Goal: Task Accomplishment & Management: Manage account settings

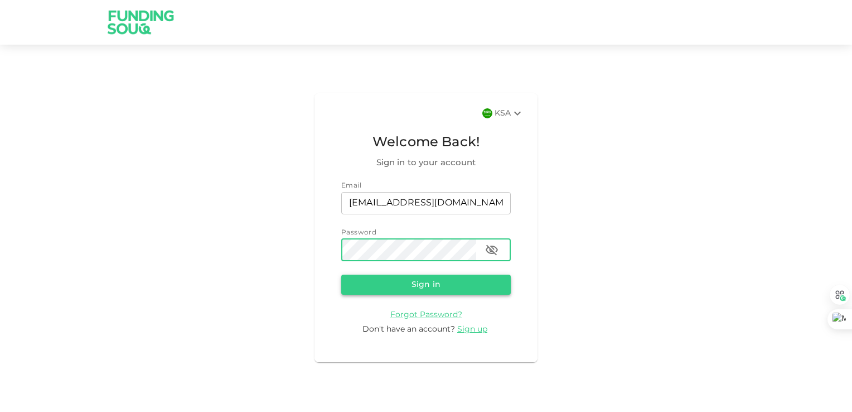
click at [428, 282] on button "Sign in" at bounding box center [426, 284] width 170 height 20
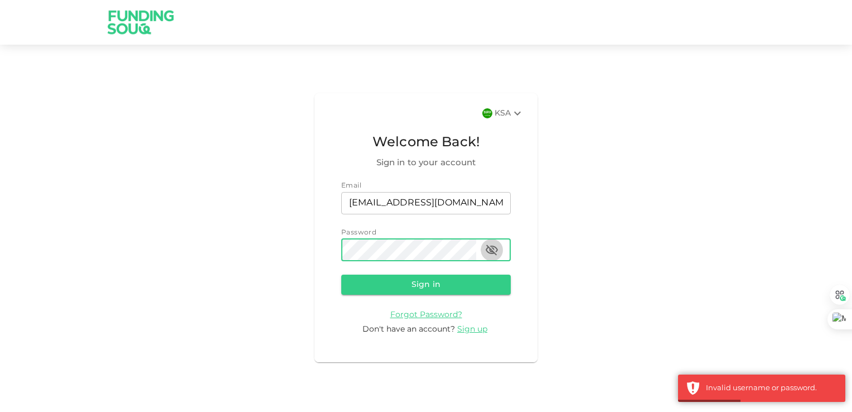
click at [492, 249] on icon "button" at bounding box center [491, 249] width 13 height 13
click at [221, 249] on div "KSA Welcome Back! Sign in to your account Email email msalhajjaj@gmail.com emai…" at bounding box center [426, 227] width 852 height 339
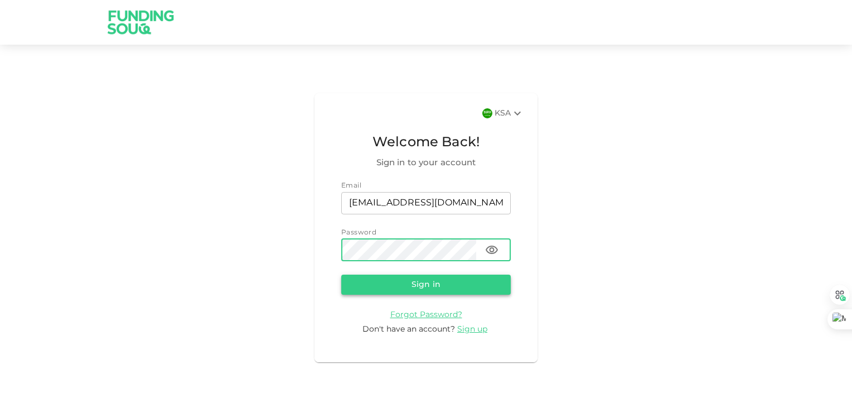
click at [404, 287] on button "Sign in" at bounding box center [426, 284] width 170 height 20
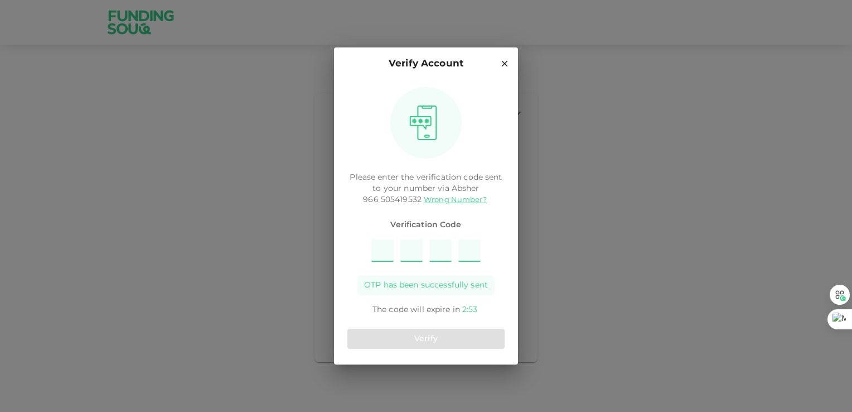
type input "1"
type input "7"
type input "3"
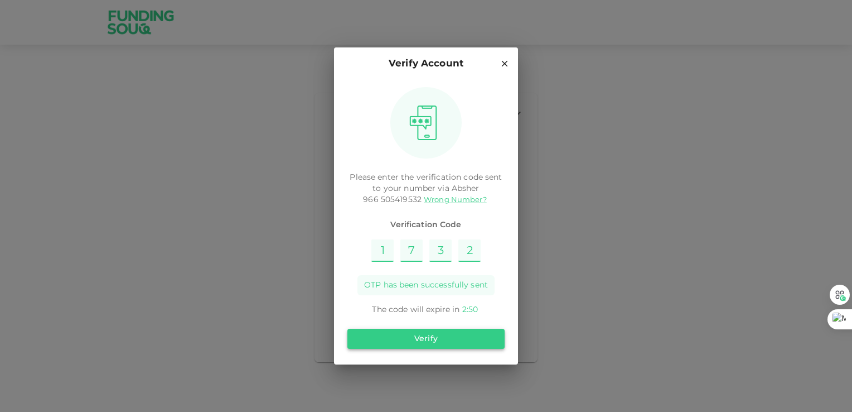
type input "2"
click at [388, 339] on button "Verify" at bounding box center [425, 339] width 157 height 20
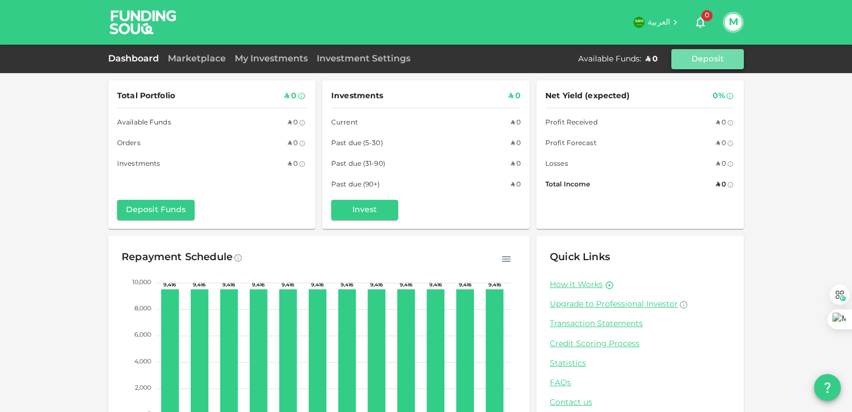
click at [719, 55] on button "Deposit" at bounding box center [708, 59] width 73 height 20
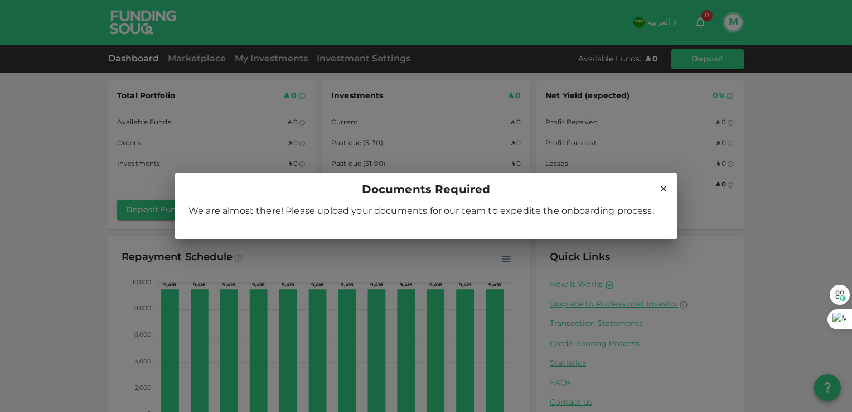
click at [666, 190] on icon at bounding box center [664, 188] width 10 height 10
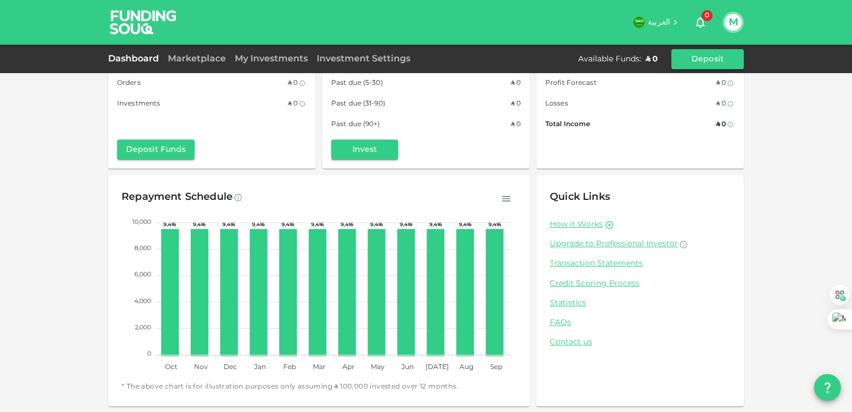
scroll to position [61, 0]
click at [585, 284] on link "Credit Scoring Process" at bounding box center [640, 283] width 181 height 11
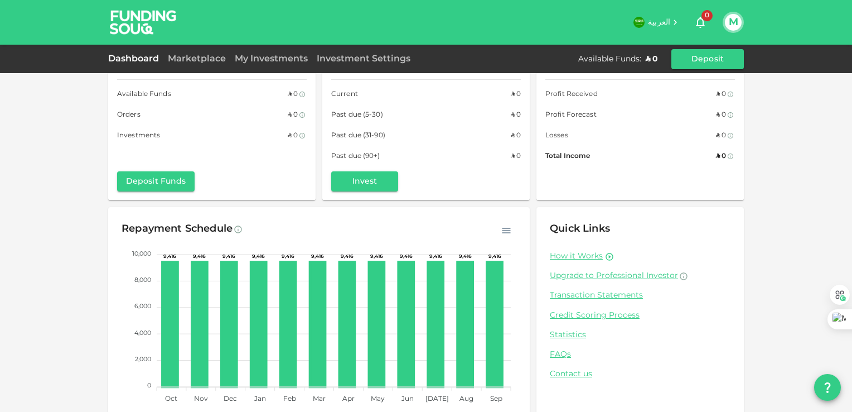
scroll to position [0, 0]
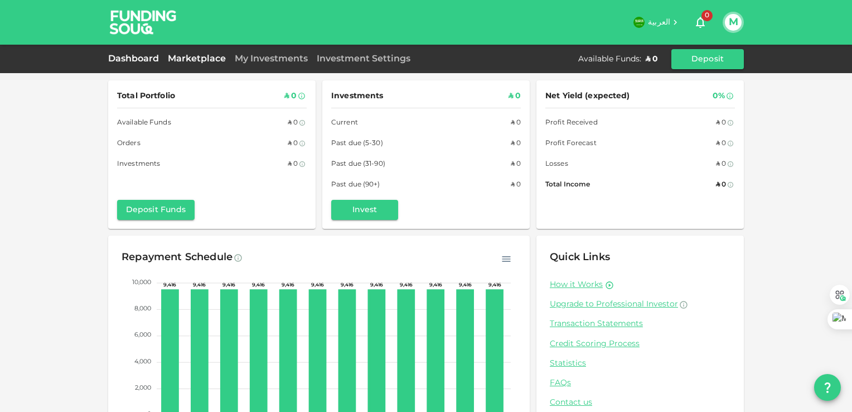
click at [190, 58] on link "Marketplace" at bounding box center [196, 59] width 67 height 8
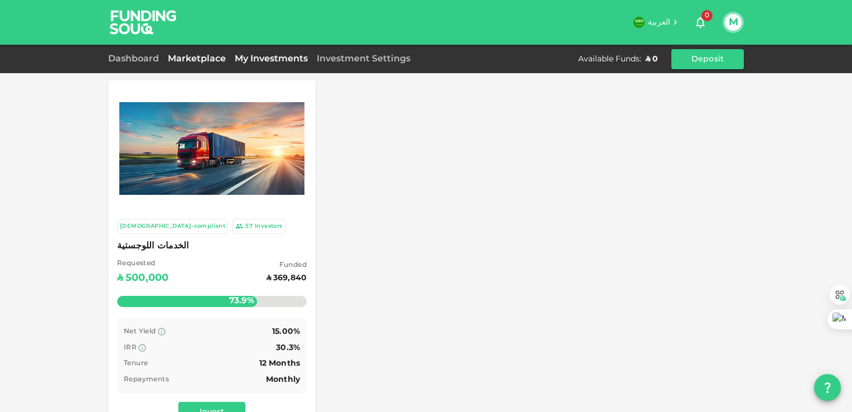
click at [267, 57] on link "My Investments" at bounding box center [271, 59] width 82 height 8
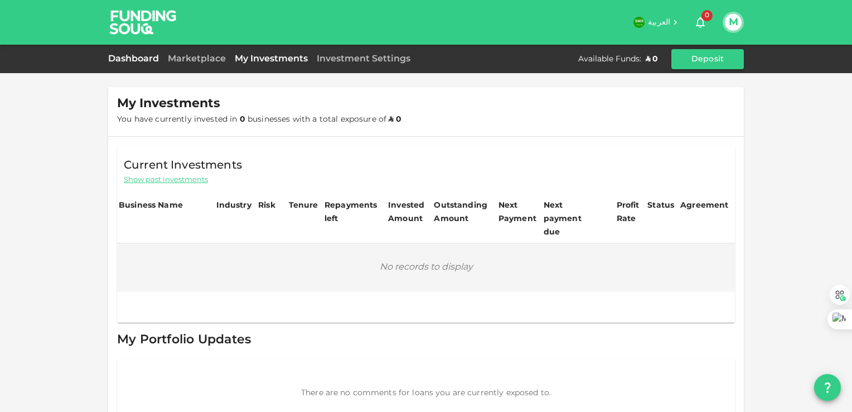
click at [132, 59] on link "Dashboard" at bounding box center [135, 59] width 55 height 8
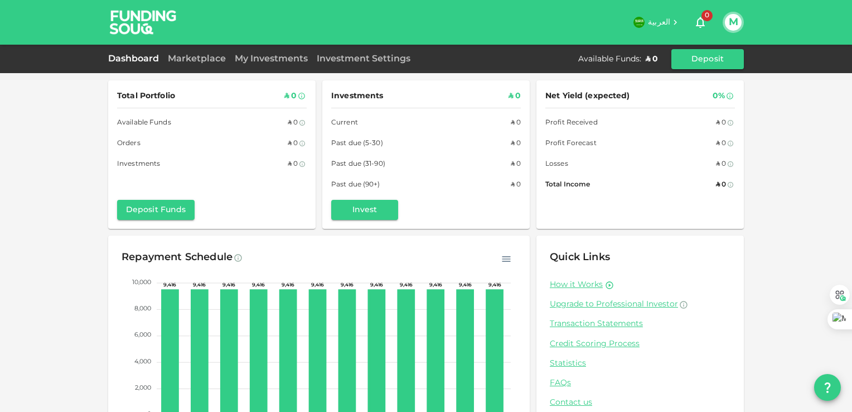
click at [350, 62] on div "Investment Settings" at bounding box center [363, 58] width 103 height 13
click at [615, 58] on div "Available Funds :" at bounding box center [609, 59] width 63 height 11
click at [156, 207] on button "Deposit Funds" at bounding box center [156, 210] width 78 height 20
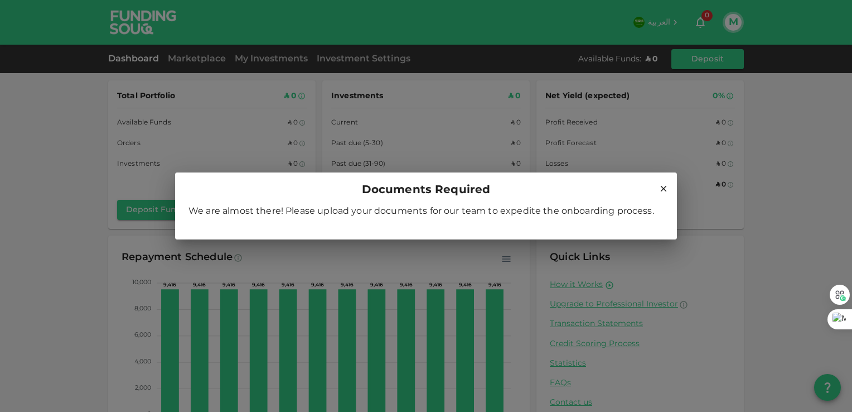
click at [663, 188] on icon at bounding box center [664, 189] width 6 height 6
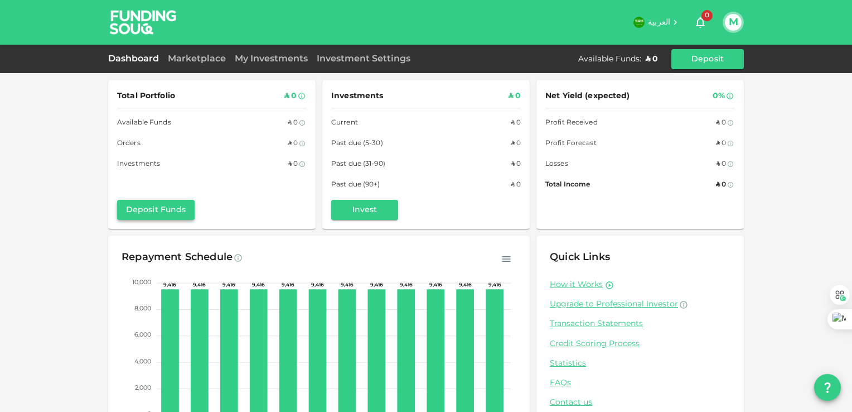
click at [160, 218] on button "Deposit Funds" at bounding box center [156, 210] width 78 height 20
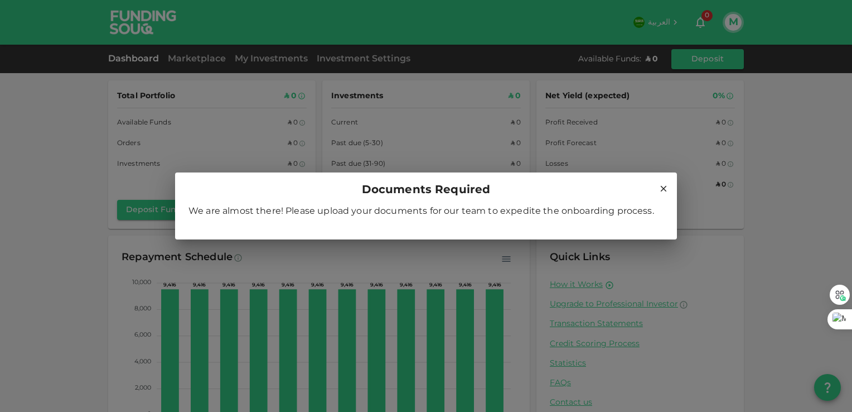
click at [664, 189] on icon at bounding box center [664, 189] width 6 height 6
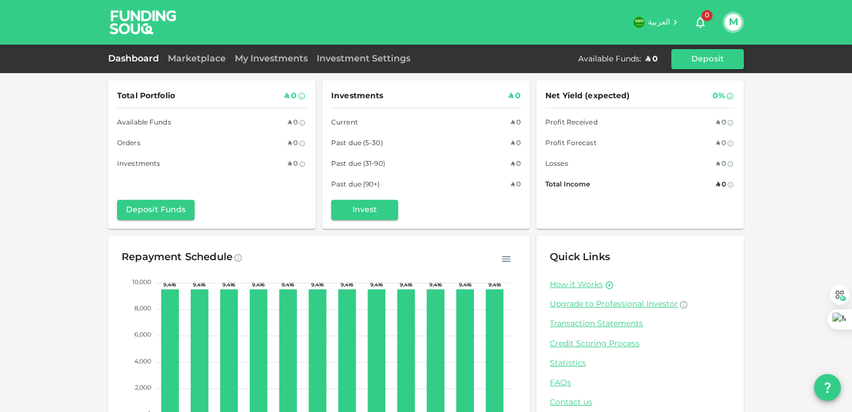
click at [705, 22] on icon "button" at bounding box center [700, 22] width 13 height 13
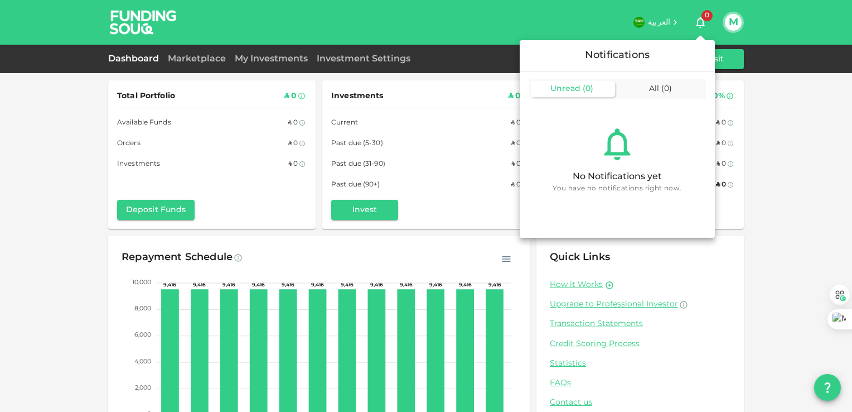
click at [737, 26] on div at bounding box center [426, 206] width 852 height 412
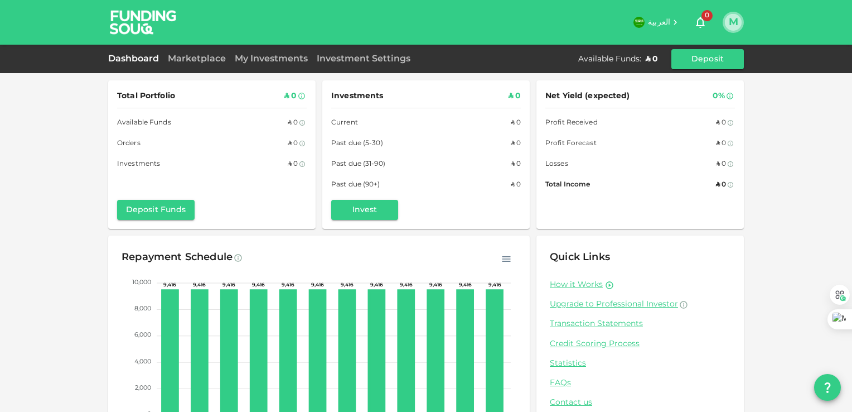
click at [734, 25] on button "M" at bounding box center [733, 22] width 17 height 17
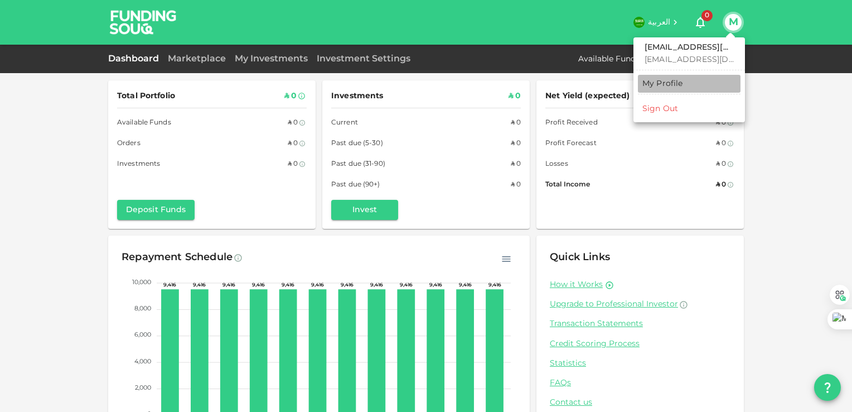
click at [658, 83] on div "My Profile" at bounding box center [663, 83] width 41 height 11
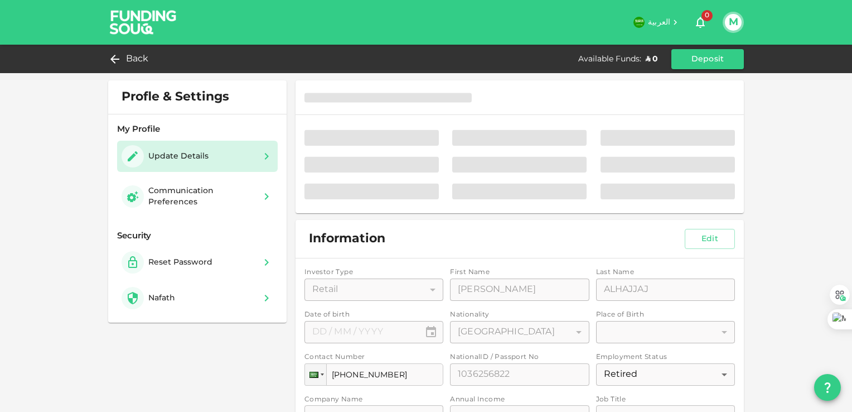
type input "⁦⁨31⁩ / ⁨01⁩ / ⁨1957⁩⁩"
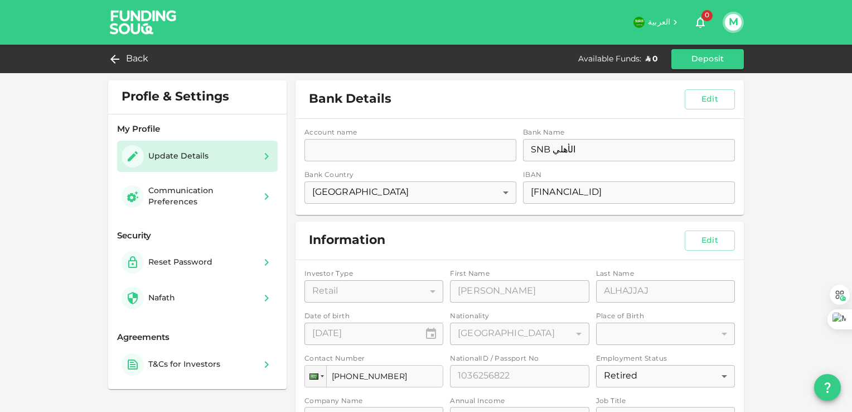
click at [183, 154] on div "Update Details" at bounding box center [178, 156] width 60 height 11
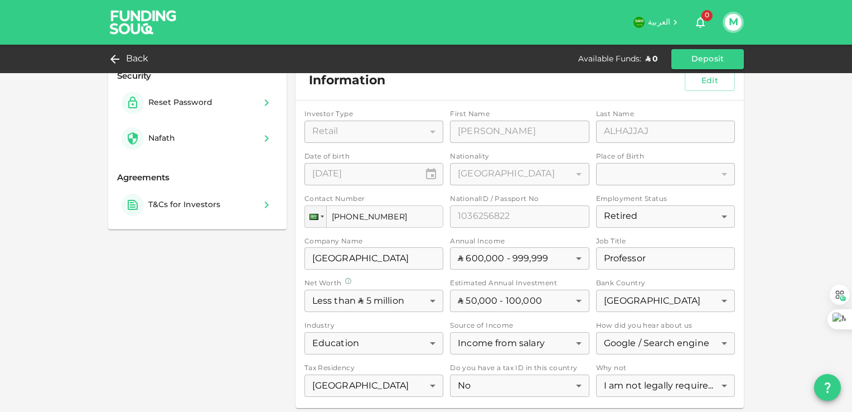
scroll to position [167, 0]
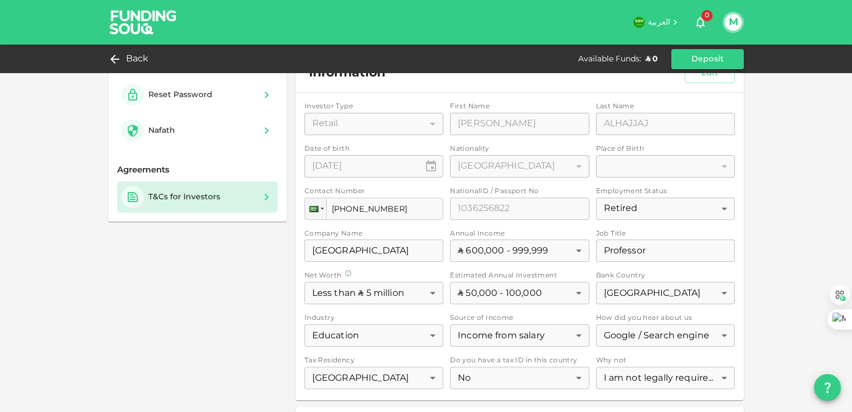
click at [249, 200] on div "T&Cs for Investors" at bounding box center [198, 197] width 152 height 22
